Goal: Task Accomplishment & Management: Manage account settings

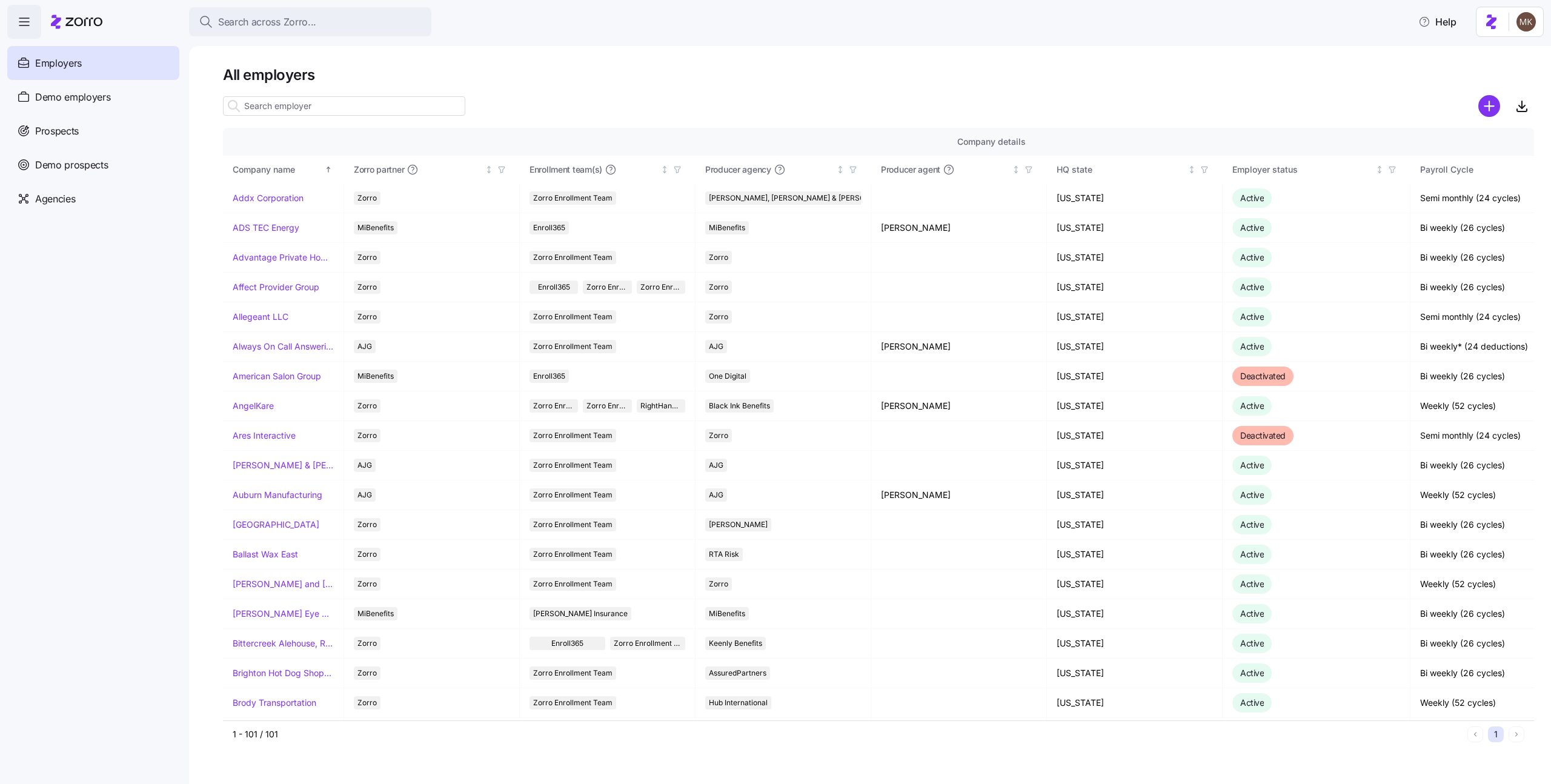
click at [383, 97] on input at bounding box center [344, 106] width 243 height 20
paste input "[PERSON_NAME] and [PERSON_NAME]'s Furniture"
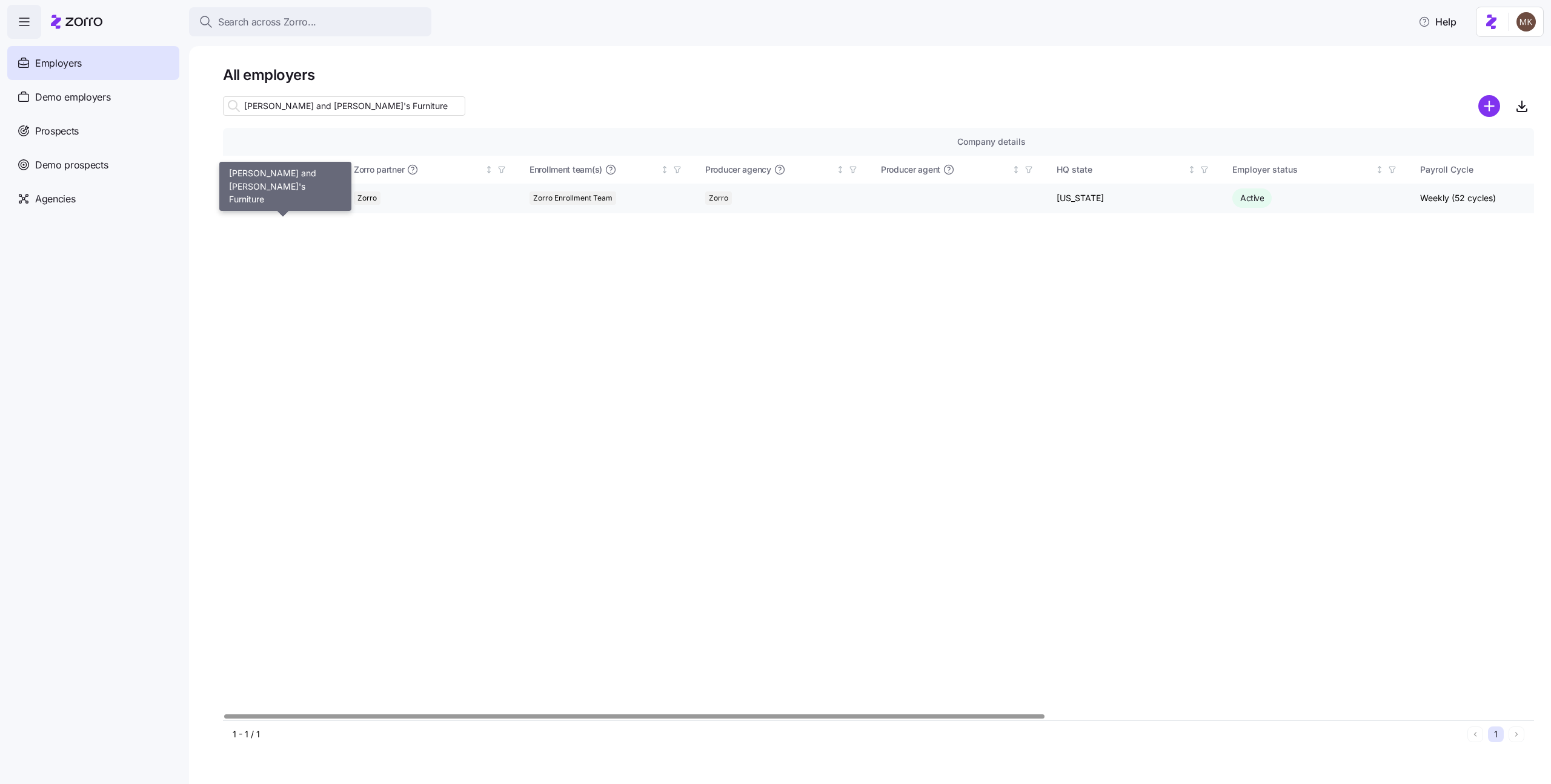
type input "[PERSON_NAME] and [PERSON_NAME]'s Furniture"
click at [286, 200] on link "[PERSON_NAME] and [PERSON_NAME]'s Furniture" at bounding box center [283, 198] width 101 height 12
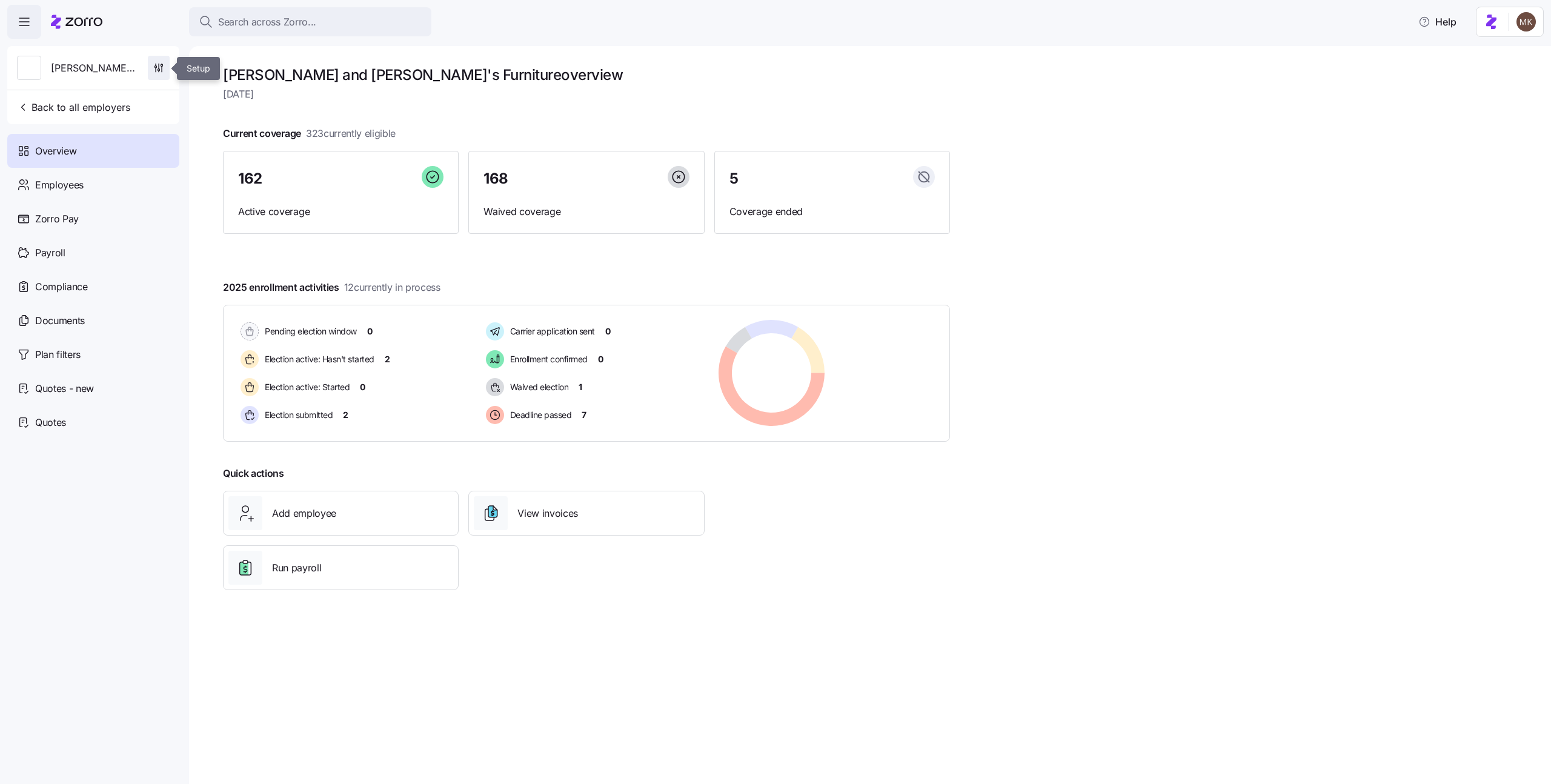
click at [166, 72] on span "button" at bounding box center [158, 68] width 20 height 23
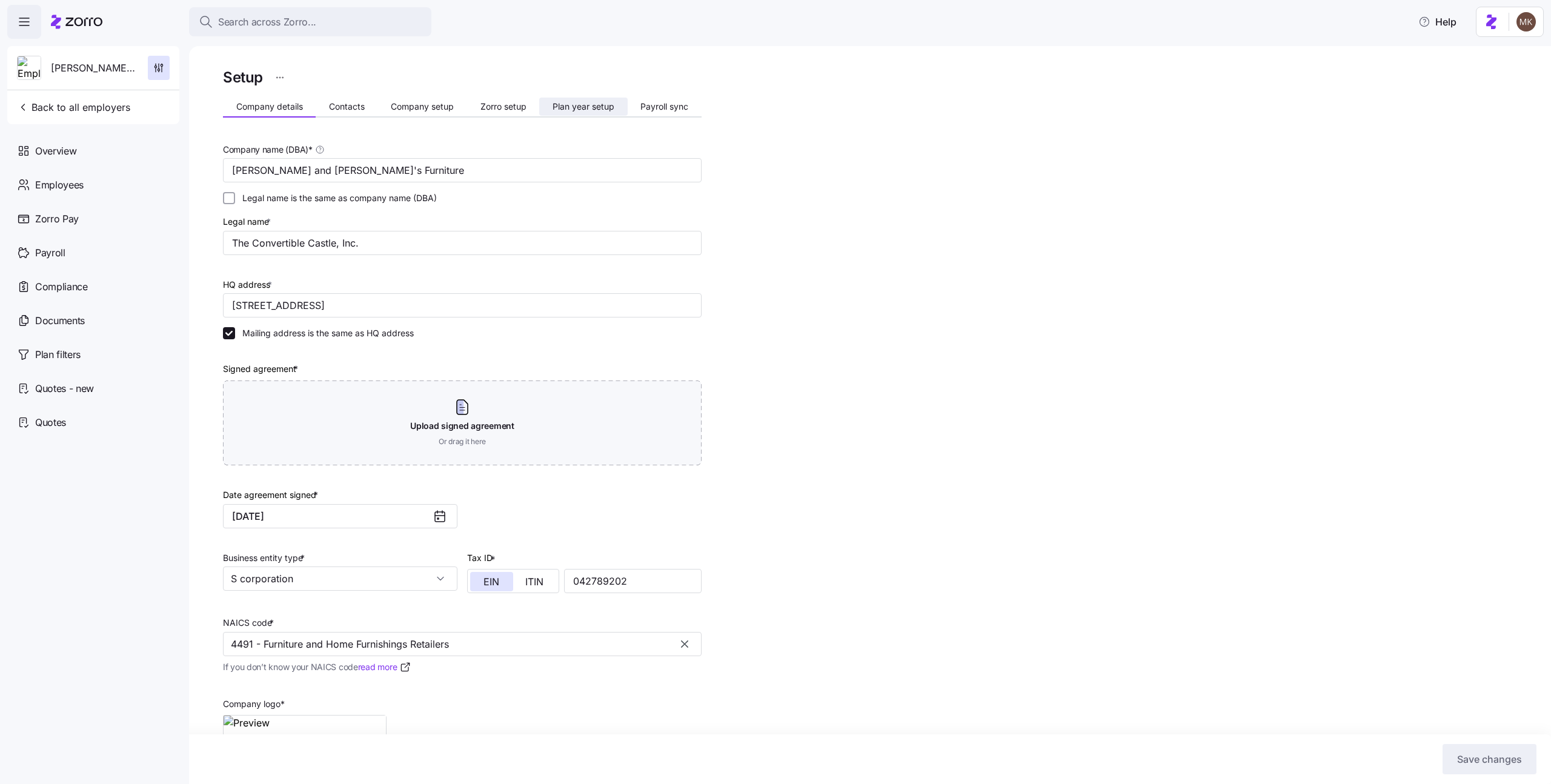
click at [603, 102] on span "Plan year setup" at bounding box center [583, 106] width 62 height 8
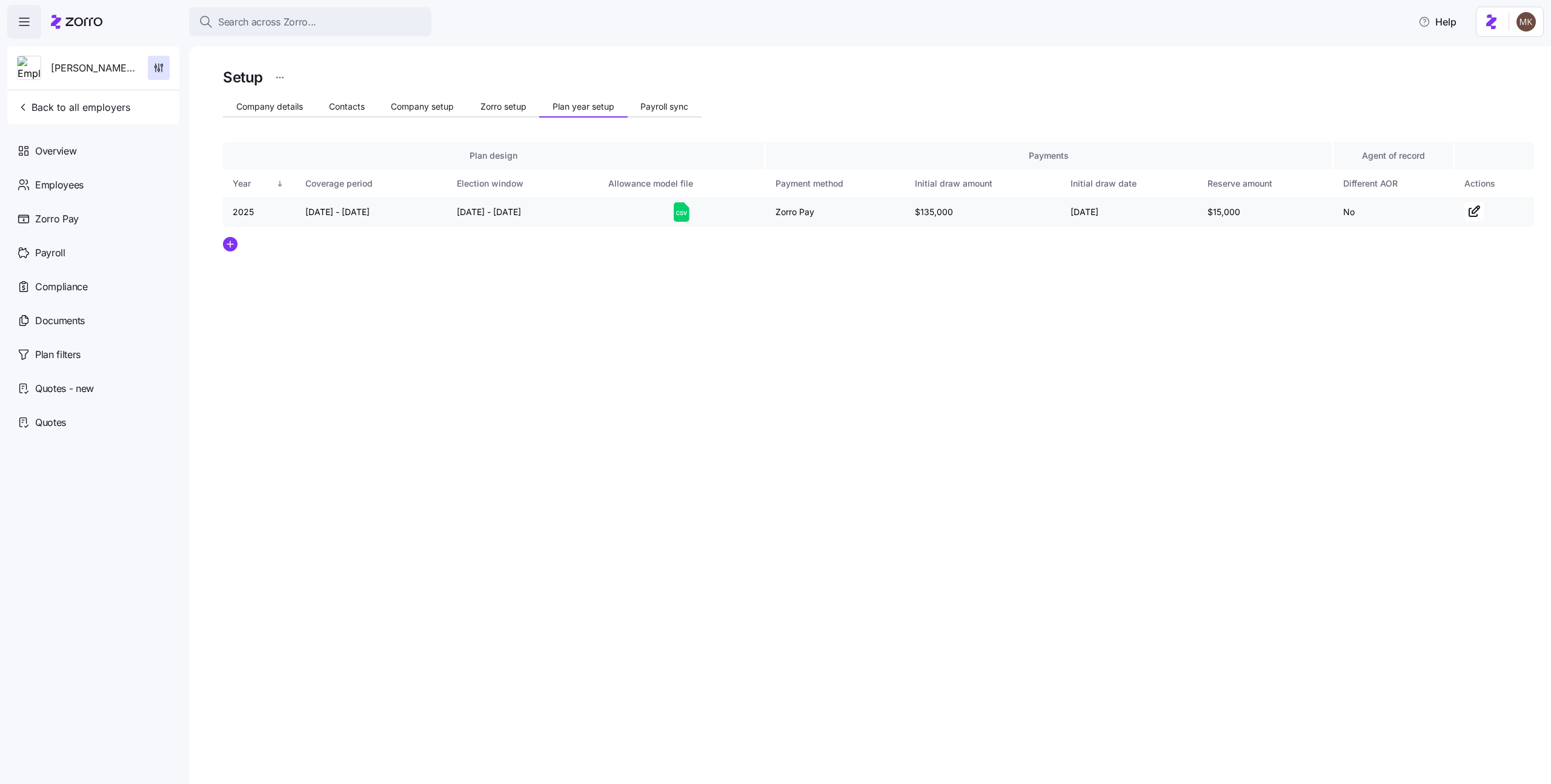
click at [685, 215] on icon at bounding box center [681, 212] width 16 height 20
click at [45, 190] on span "Employees" at bounding box center [60, 185] width 48 height 15
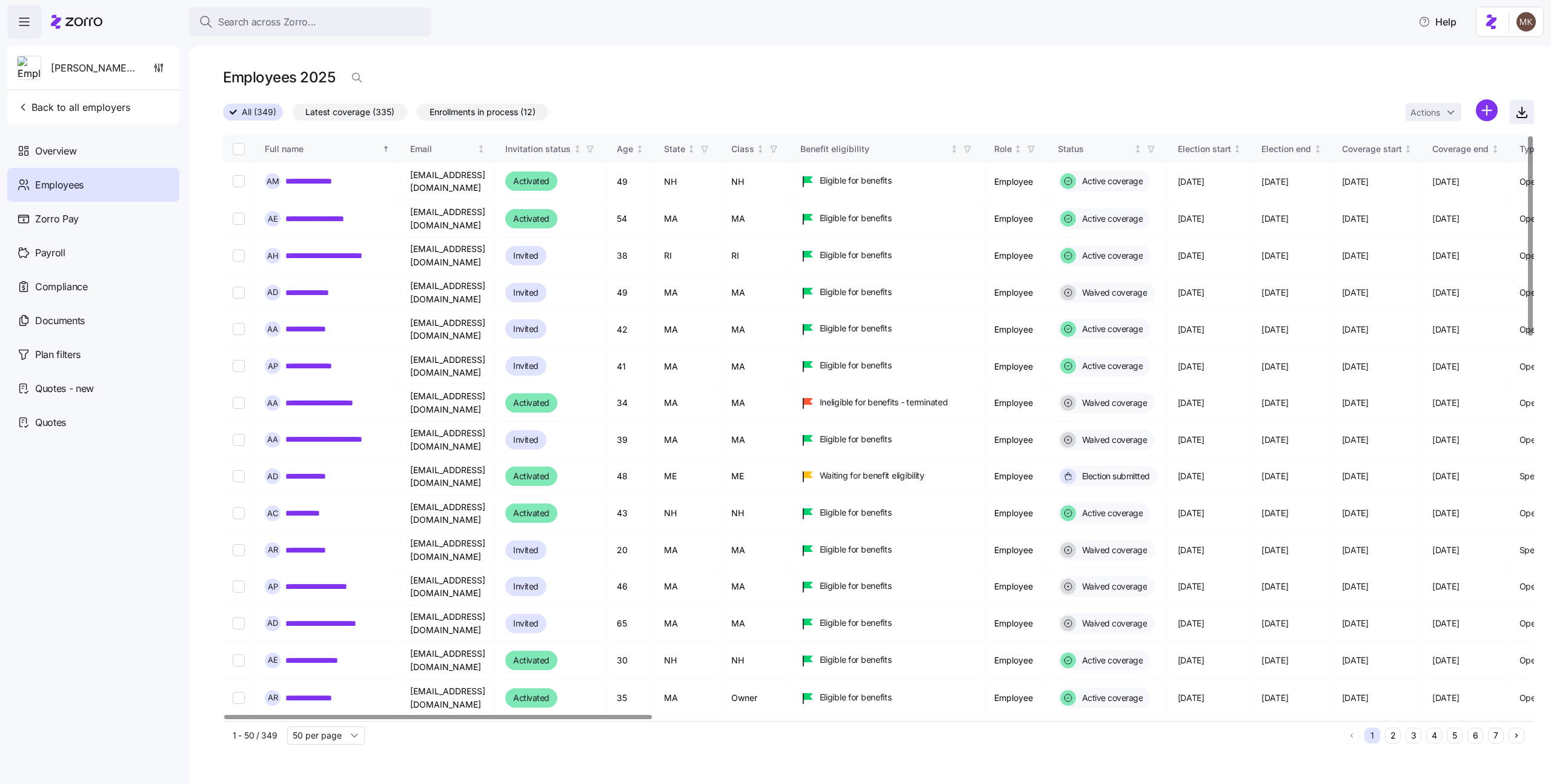
click at [1519, 117] on icon "button" at bounding box center [1521, 111] width 14 height 14
